Goal: Use online tool/utility

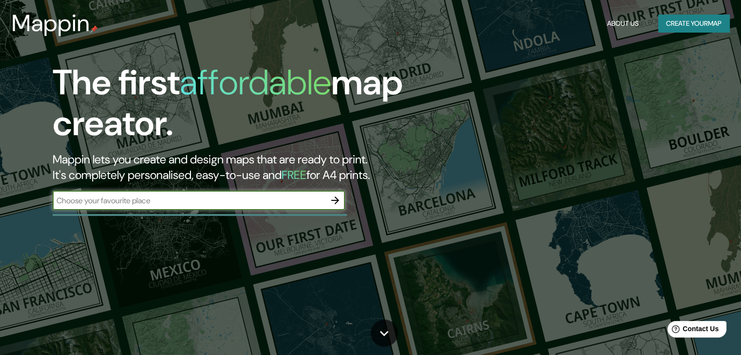
click at [177, 205] on input "text" at bounding box center [189, 200] width 273 height 11
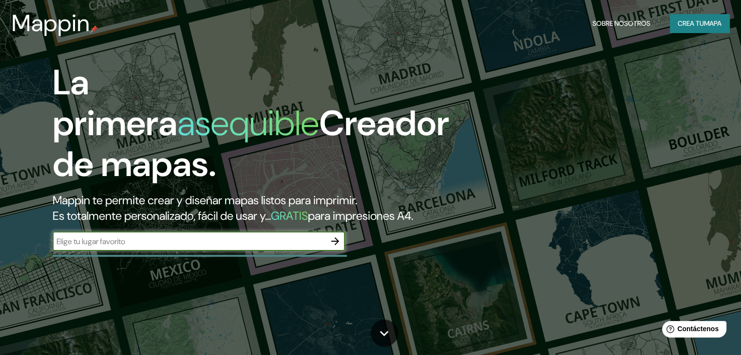
click at [333, 247] on icon "button" at bounding box center [335, 242] width 12 height 12
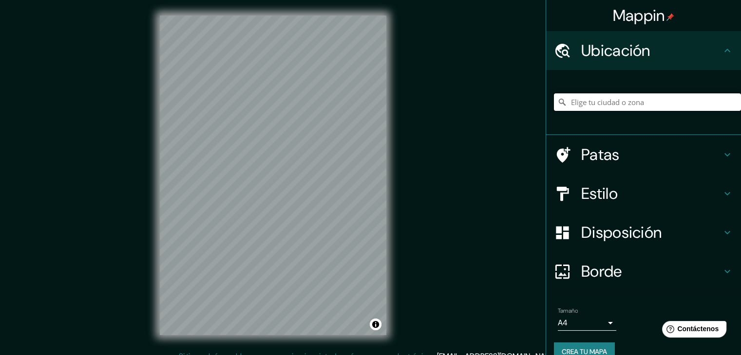
click at [563, 102] on input "Elige tu ciudad o zona" at bounding box center [647, 102] width 187 height 18
click at [577, 104] on input "Elige tu ciudad o zona" at bounding box center [647, 102] width 187 height 18
